Goal: Information Seeking & Learning: Learn about a topic

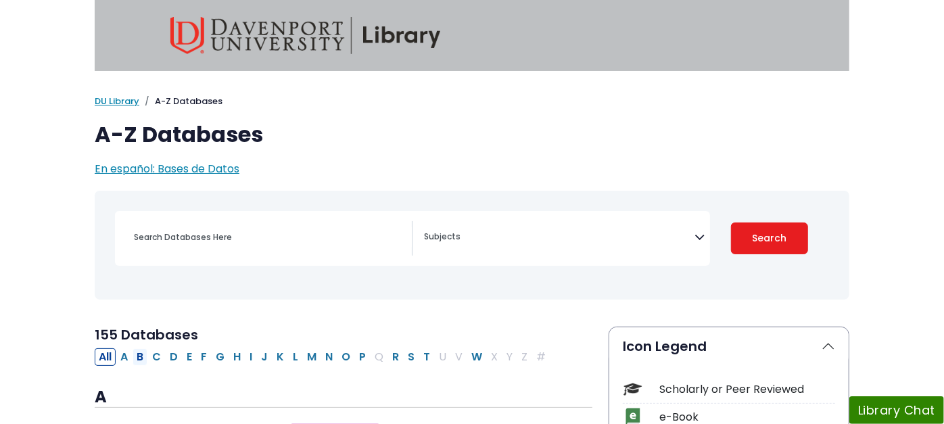
click at [133, 355] on button "B" at bounding box center [140, 357] width 15 height 18
select select "Database Subject Filter"
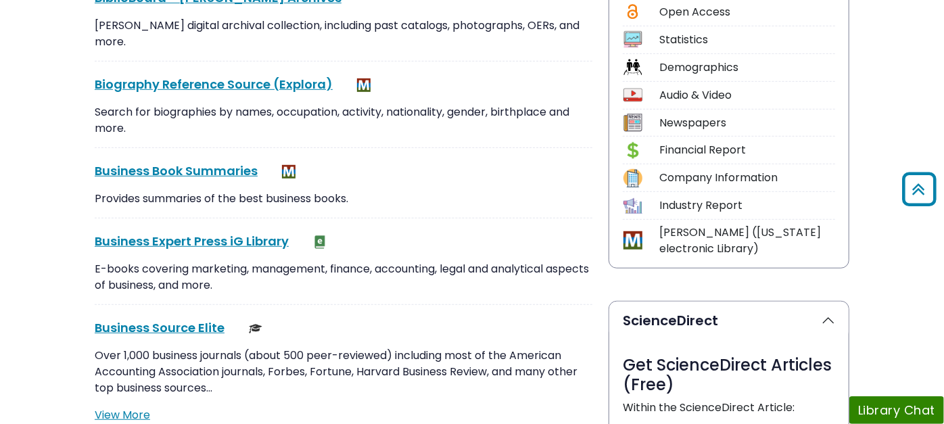
scroll to position [525, 0]
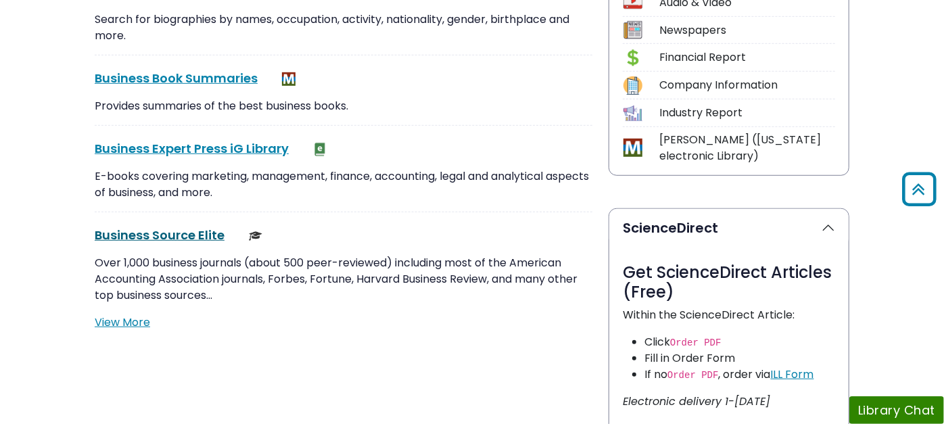
click at [117, 226] on link "Business Source Elite This link opens in a new window" at bounding box center [160, 234] width 130 height 17
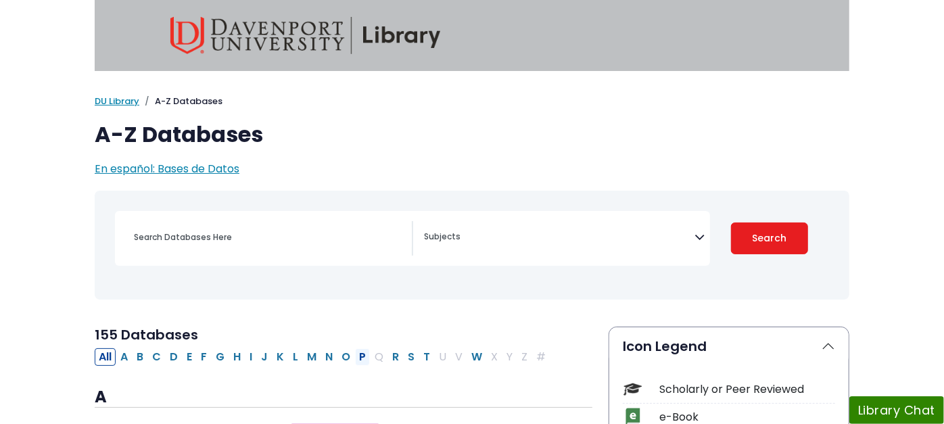
click at [355, 359] on button "P" at bounding box center [362, 357] width 15 height 18
select select "Database Subject Filter"
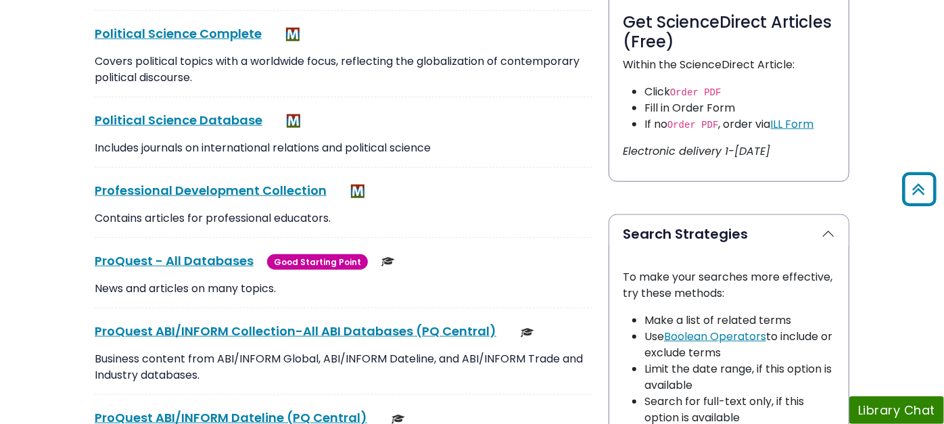
scroll to position [901, 0]
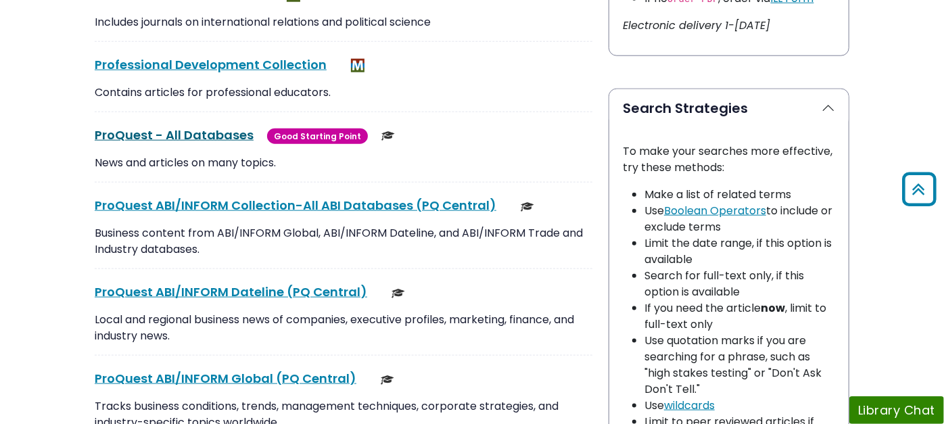
click at [115, 126] on link "ProQuest - All Databases This link opens in a new window" at bounding box center [174, 134] width 159 height 17
